Goal: Task Accomplishment & Management: Manage account settings

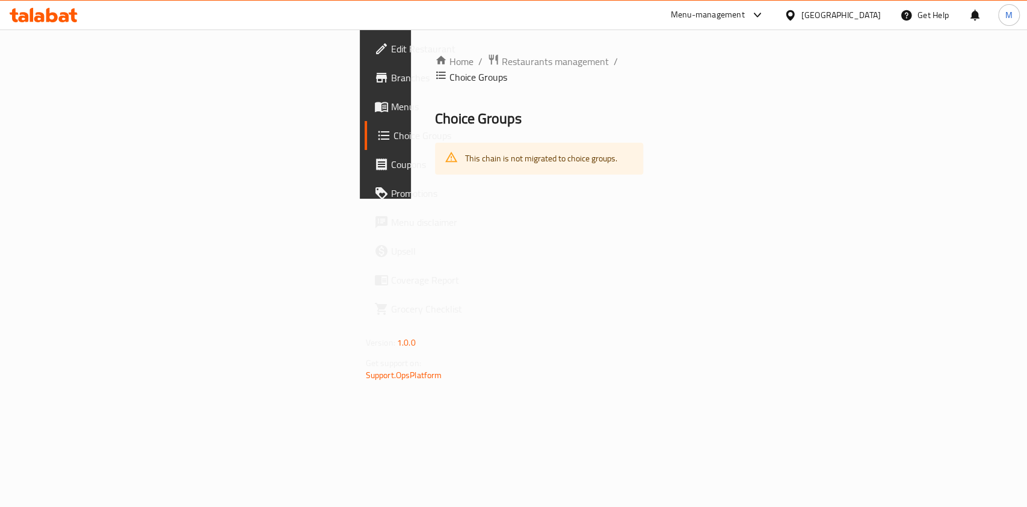
click at [50, 8] on icon at bounding box center [44, 15] width 68 height 14
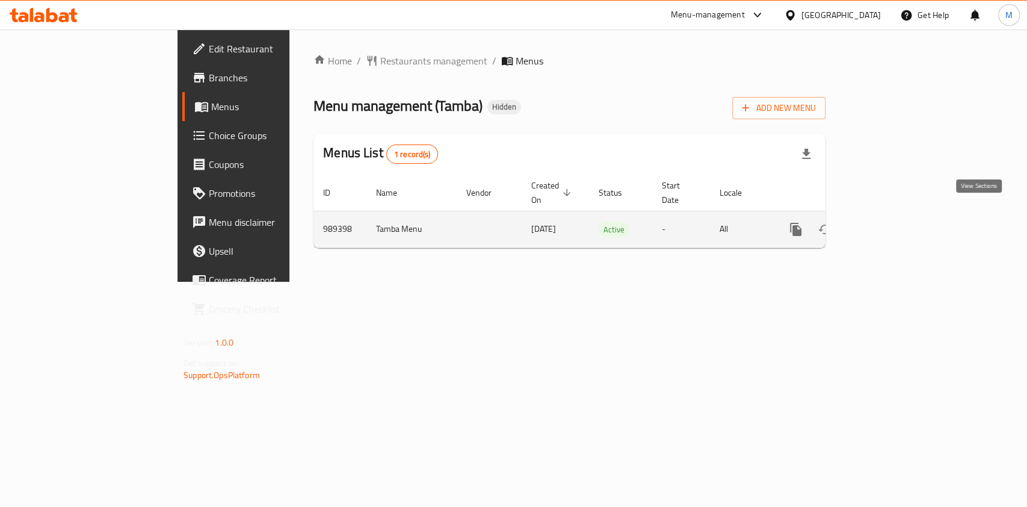
click at [890, 222] on icon "enhanced table" at bounding box center [883, 229] width 14 height 14
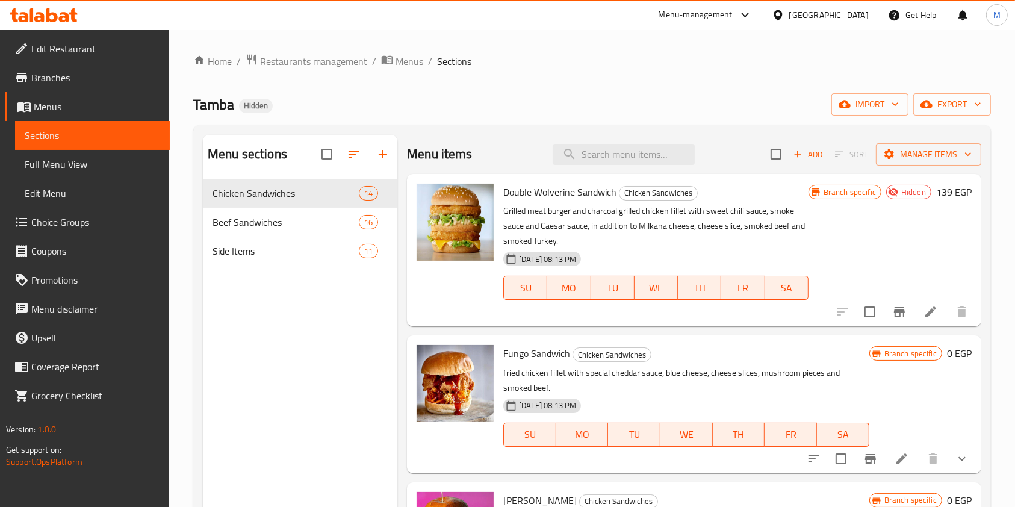
click at [77, 215] on span "Choice Groups" at bounding box center [95, 222] width 129 height 14
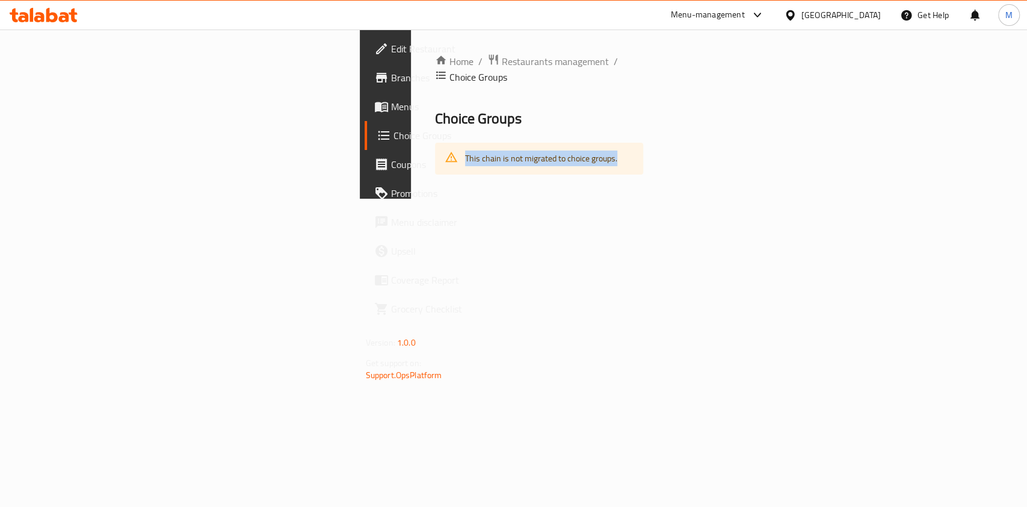
drag, startPoint x: 380, startPoint y: 143, endPoint x: 196, endPoint y: 143, distance: 184.8
click at [435, 143] on div "This chain is not migrated to choice groups." at bounding box center [539, 159] width 209 height 32
click at [435, 105] on span "Choice Groups" at bounding box center [478, 118] width 87 height 27
click at [450, 70] on span "Choice Groups" at bounding box center [479, 77] width 58 height 14
click at [435, 69] on icon "breadcrumb" at bounding box center [441, 75] width 12 height 12
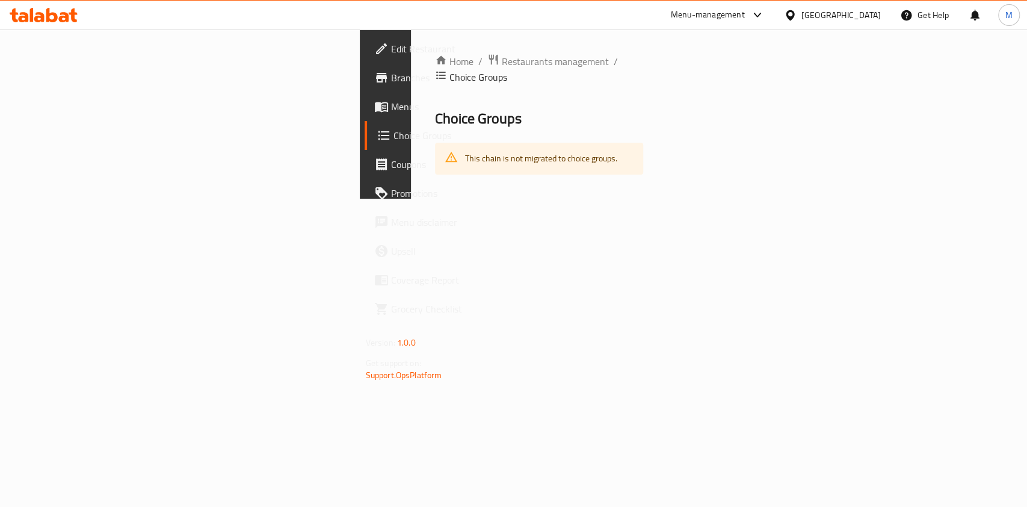
click at [765, 12] on icon at bounding box center [757, 15] width 14 height 14
click at [584, 51] on div "Home / Restaurants management / Choice Groups Choice Groups This chain is not m…" at bounding box center [539, 113] width 257 height 169
click at [465, 154] on div "This chain is not migrated to choice groups." at bounding box center [541, 158] width 152 height 25
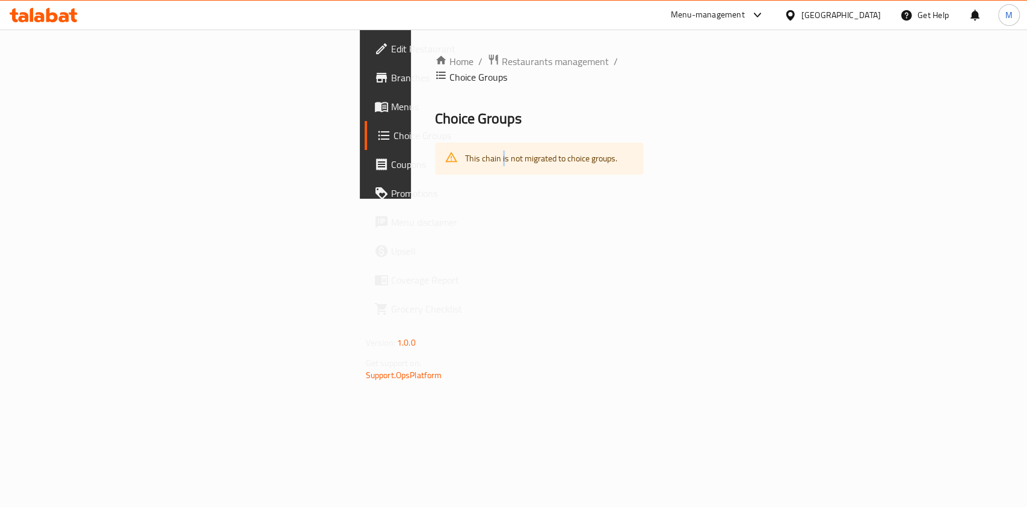
click at [465, 146] on div "This chain is not migrated to choice groups." at bounding box center [541, 158] width 152 height 25
click at [435, 115] on span "Choice Groups" at bounding box center [478, 118] width 87 height 27
click at [365, 120] on link "Menus" at bounding box center [448, 106] width 167 height 29
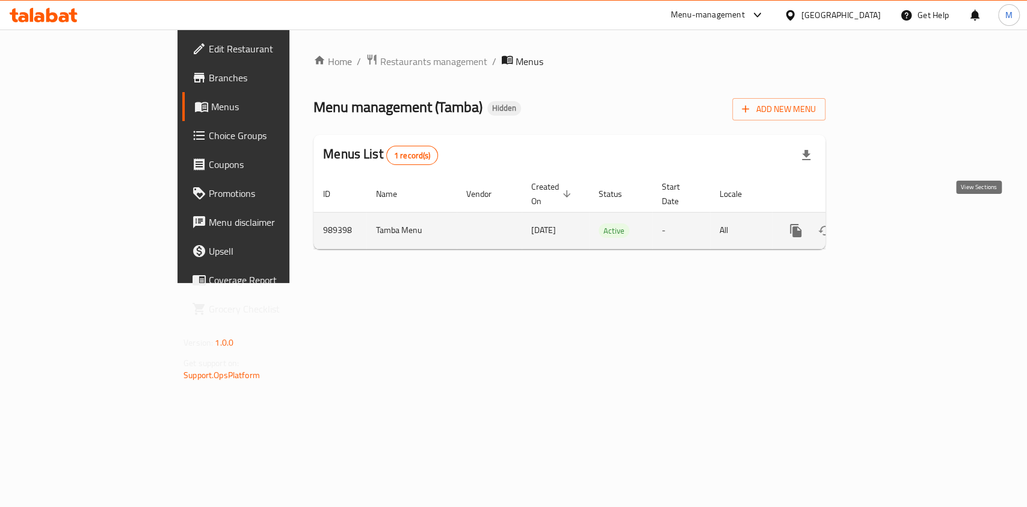
click at [888, 225] on icon "enhanced table" at bounding box center [882, 230] width 11 height 11
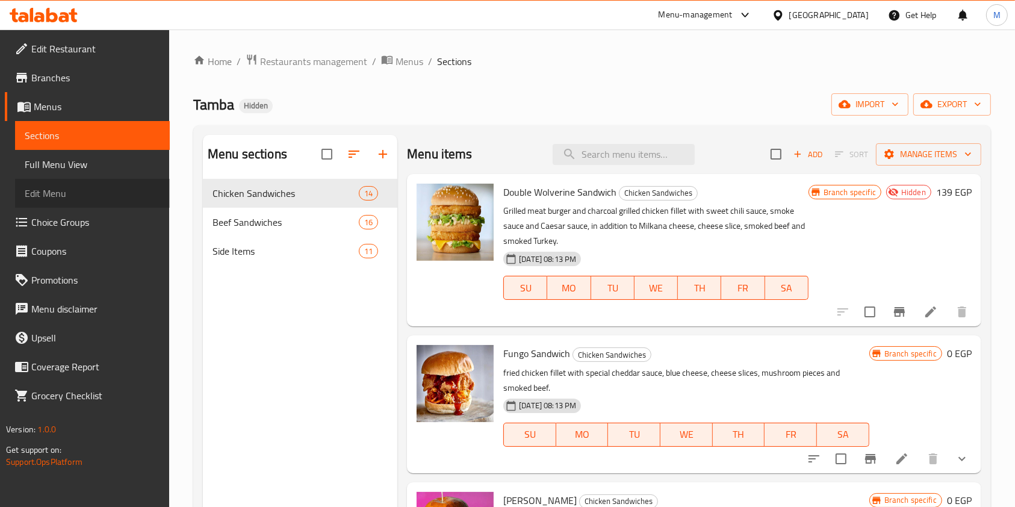
click at [75, 190] on span "Edit Menu" at bounding box center [92, 193] width 135 height 14
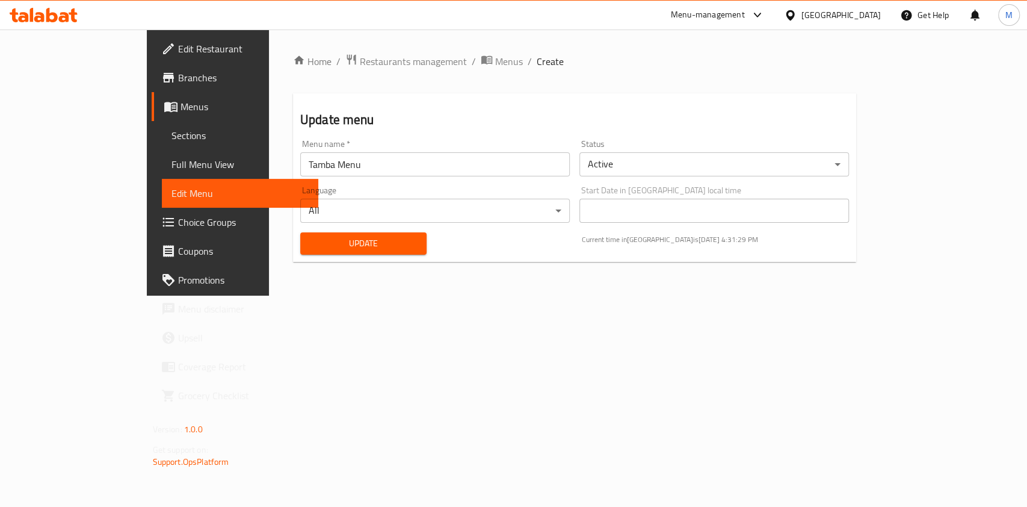
click at [162, 179] on link "Edit Menu" at bounding box center [240, 193] width 156 height 29
click at [162, 176] on link "Full Menu View" at bounding box center [240, 164] width 156 height 29
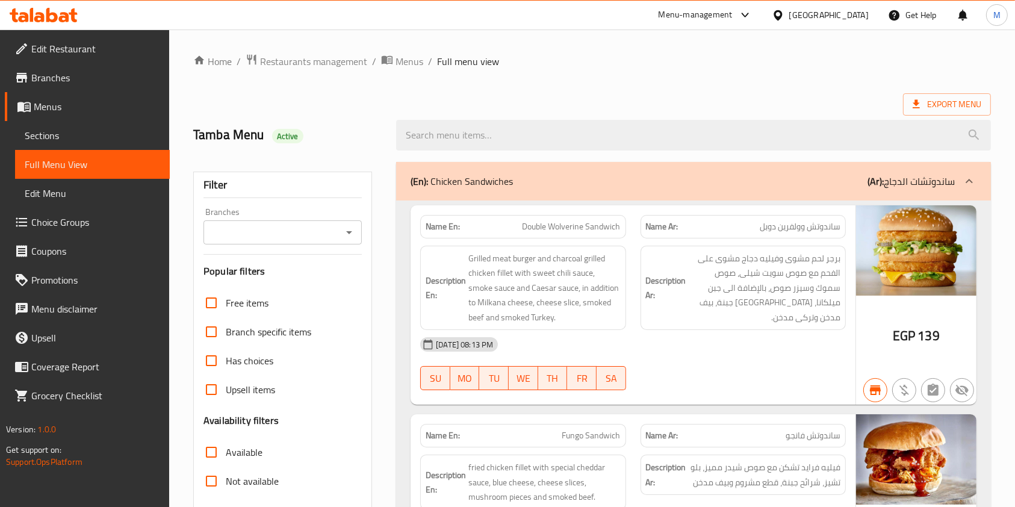
click at [63, 221] on span "Choice Groups" at bounding box center [95, 222] width 129 height 14
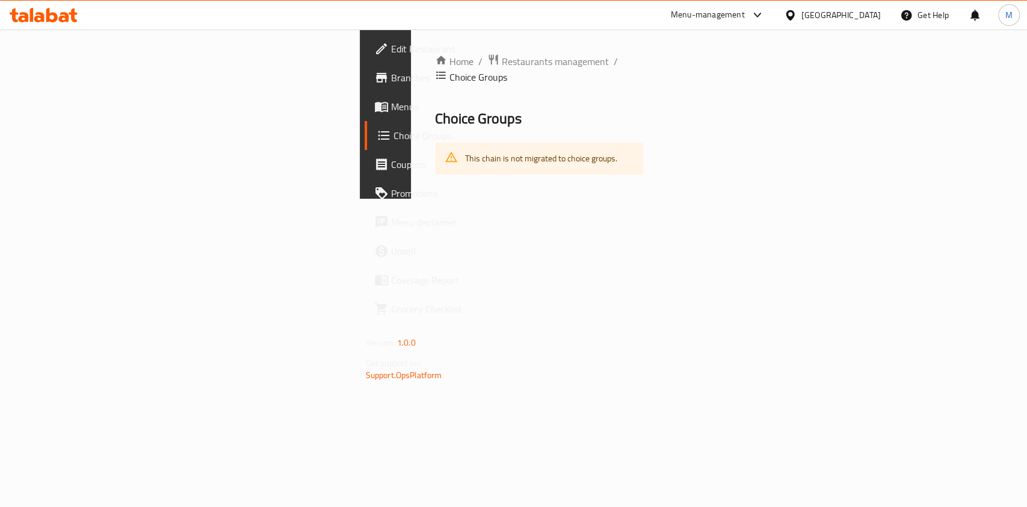
click at [365, 123] on link "Choice Groups" at bounding box center [448, 135] width 167 height 29
click at [465, 146] on div "This chain is not migrated to choice groups." at bounding box center [541, 158] width 152 height 25
click at [435, 105] on span "Choice Groups" at bounding box center [478, 118] width 87 height 27
click at [52, 18] on icon at bounding box center [44, 15] width 68 height 14
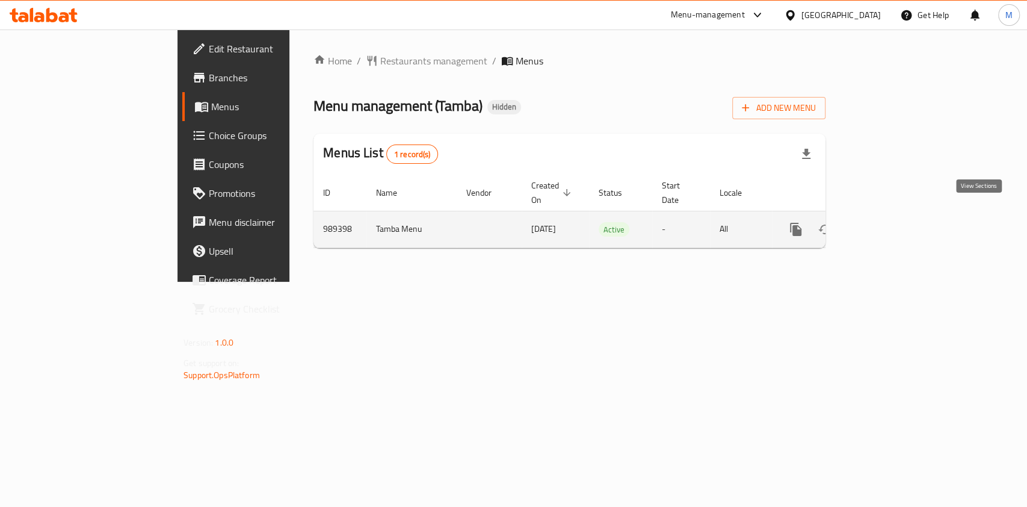
click at [890, 222] on icon "enhanced table" at bounding box center [883, 229] width 14 height 14
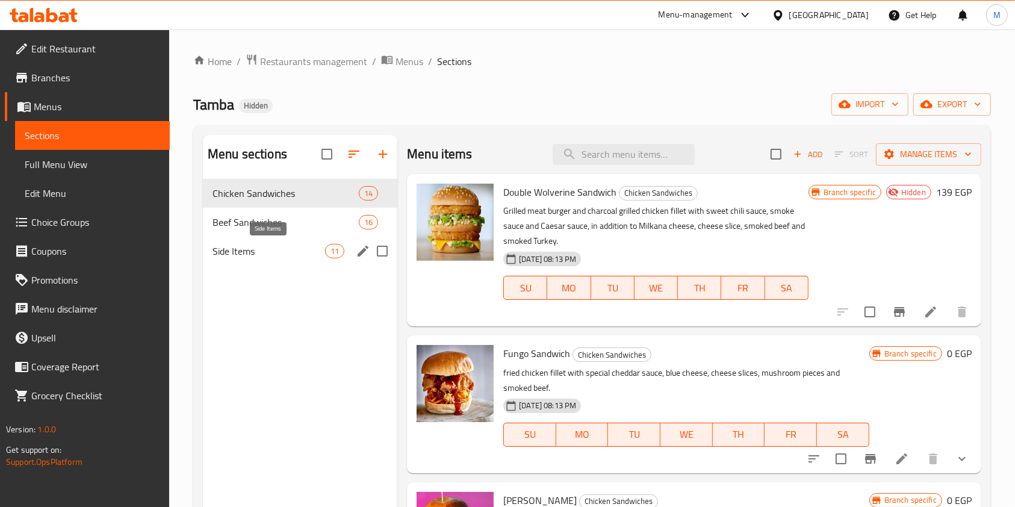
click at [297, 255] on span "Side Items" at bounding box center [268, 251] width 113 height 14
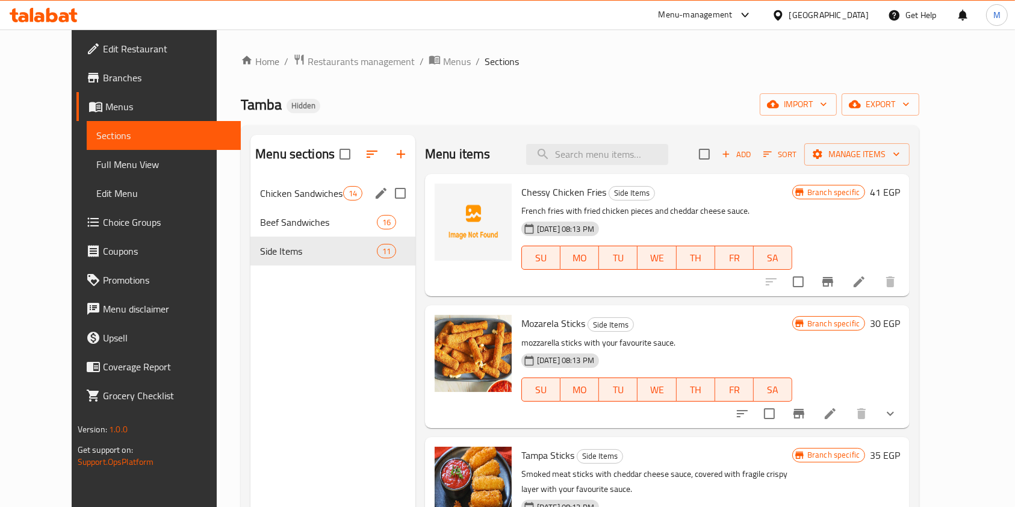
click at [304, 193] on span "Chicken Sandwiches" at bounding box center [301, 193] width 82 height 14
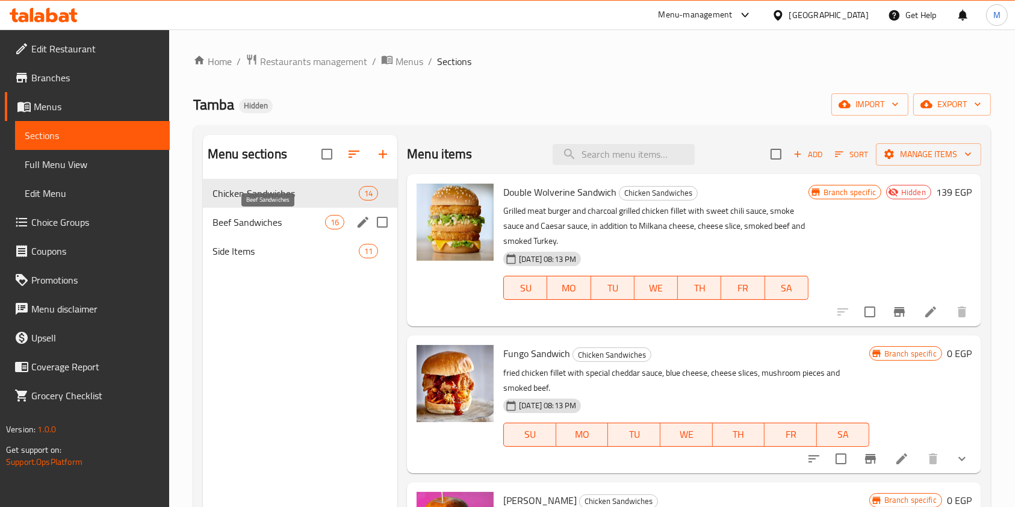
click at [245, 217] on span "Beef Sandwiches" at bounding box center [268, 222] width 113 height 14
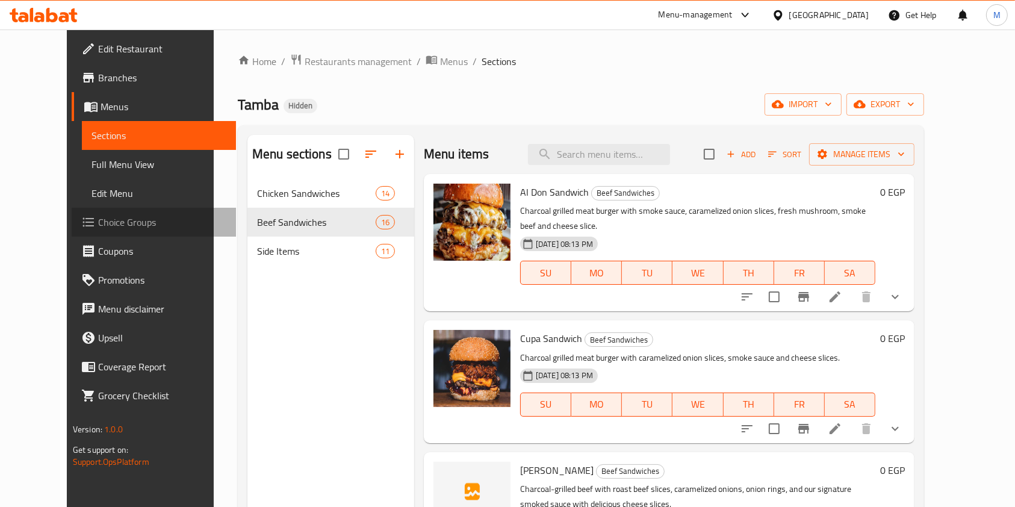
click at [83, 212] on link "Choice Groups" at bounding box center [154, 222] width 165 height 29
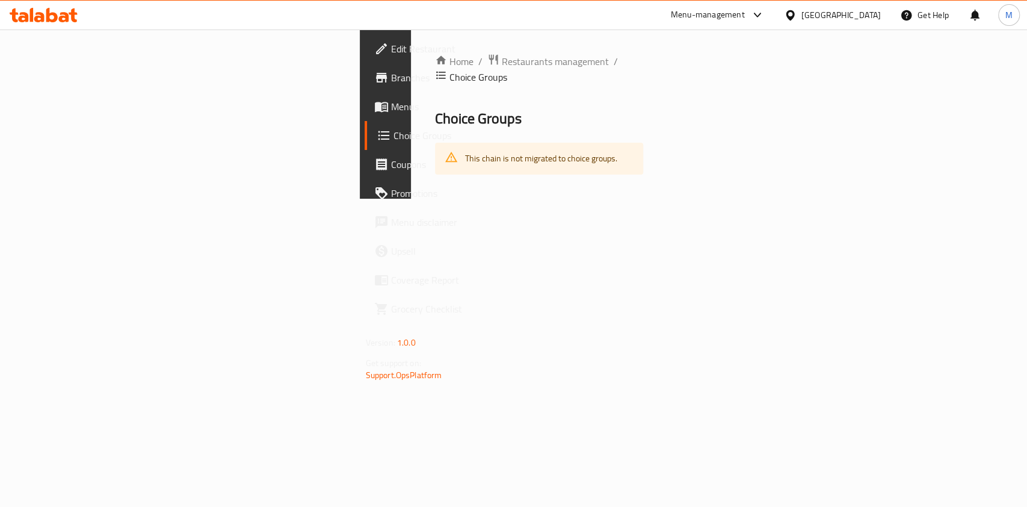
click at [391, 105] on span "Menus" at bounding box center [456, 106] width 131 height 14
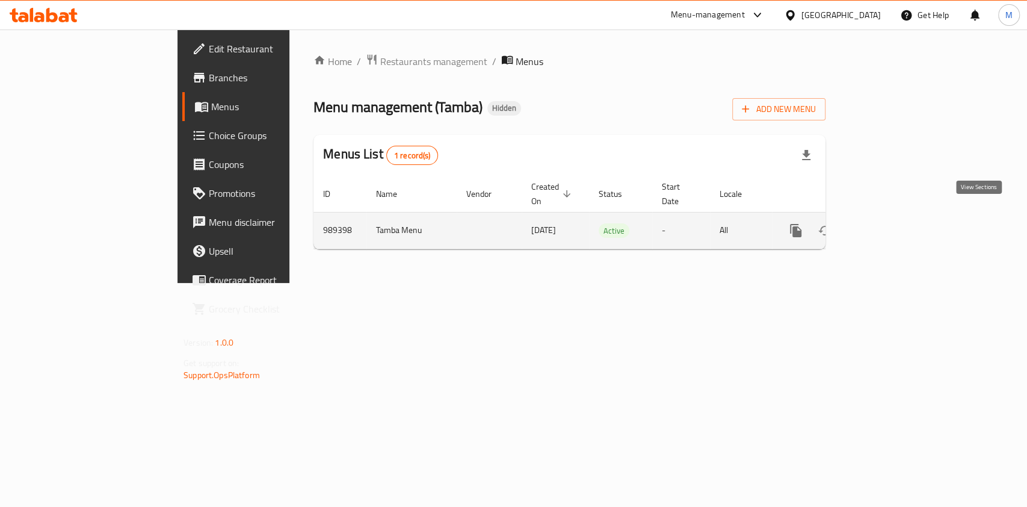
click at [888, 225] on icon "enhanced table" at bounding box center [882, 230] width 11 height 11
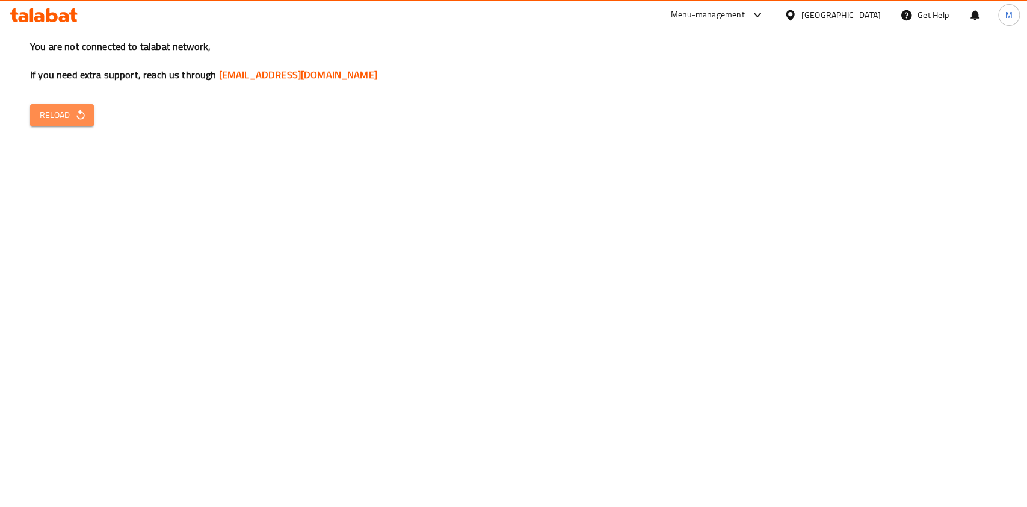
click at [82, 116] on icon "button" at bounding box center [81, 115] width 12 height 12
click at [184, 45] on h3 "You are not connected to talabat network, If you need extra support, reach us t…" at bounding box center [513, 61] width 967 height 42
click at [57, 4] on div at bounding box center [43, 15] width 87 height 24
click at [61, 13] on icon at bounding box center [64, 17] width 10 height 10
